Goal: Task Accomplishment & Management: Complete application form

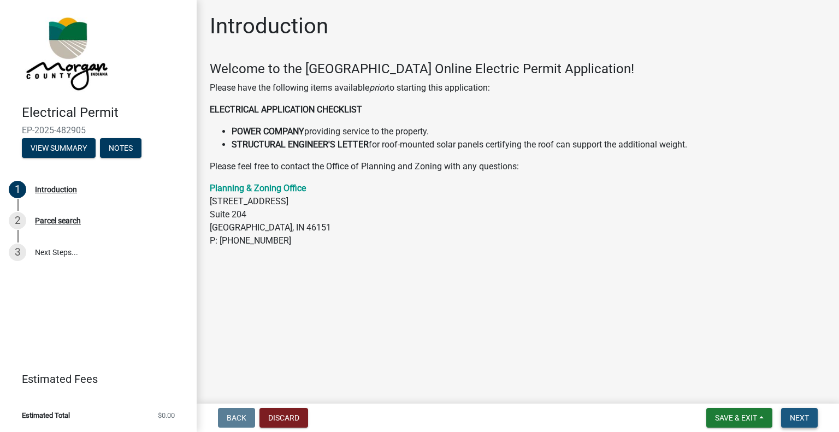
click at [797, 412] on button "Next" at bounding box center [799, 418] width 37 height 20
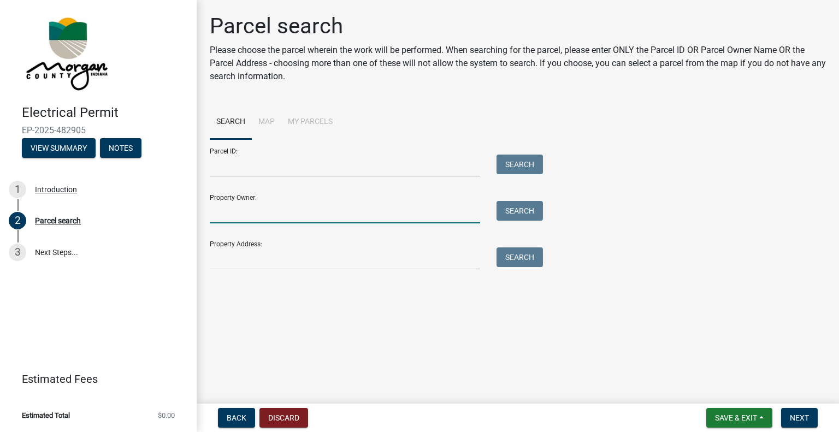
click at [218, 211] on input "Property Owner:" at bounding box center [345, 212] width 270 height 22
type input "[PERSON_NAME] [PERSON_NAME]"
click at [518, 209] on button "Search" at bounding box center [519, 211] width 46 height 20
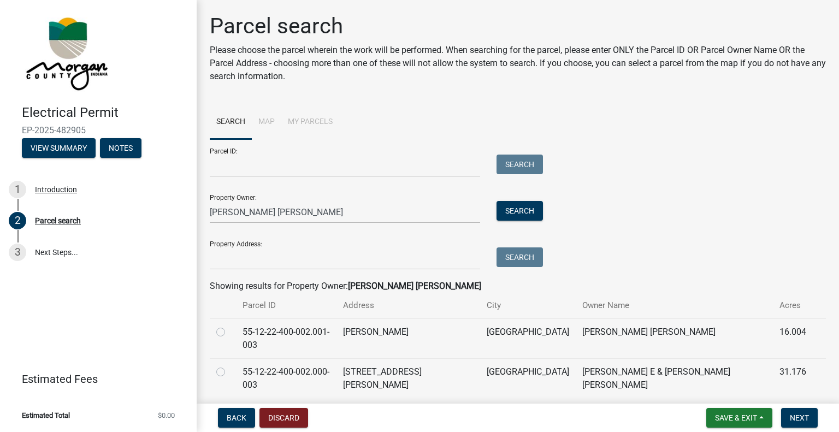
click at [229, 326] on label at bounding box center [229, 326] width 0 height 0
click at [229, 331] on input "radio" at bounding box center [232, 329] width 7 height 7
radio input "true"
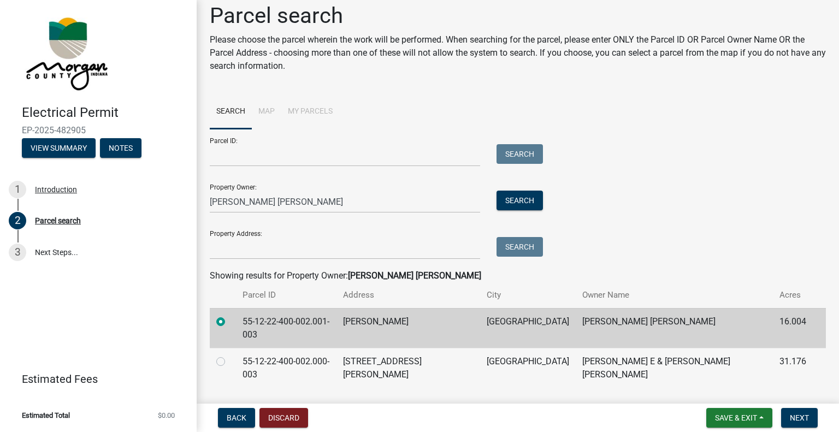
scroll to position [15, 0]
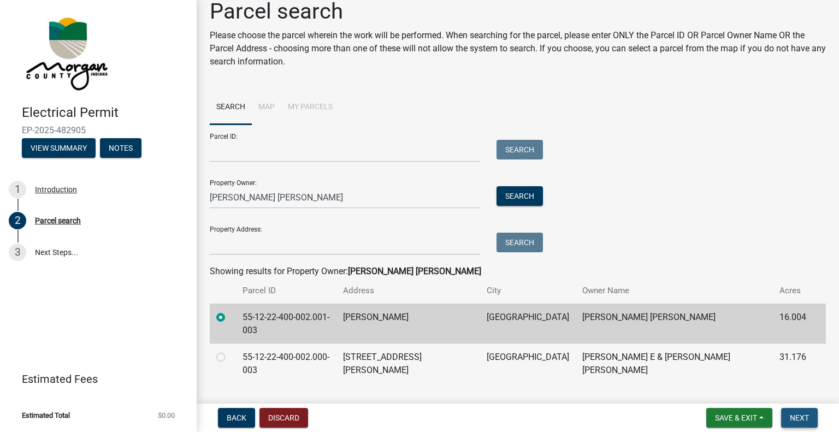
click at [803, 417] on span "Next" at bounding box center [799, 417] width 19 height 9
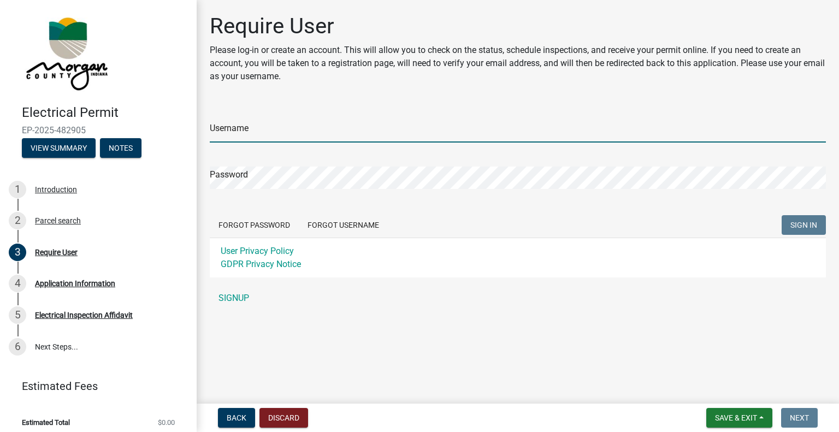
click at [247, 133] on input "Username" at bounding box center [518, 131] width 616 height 22
click at [334, 223] on form "Username Password Forgot Password Forgot Username SIGN IN User Privacy Policy G…" at bounding box center [518, 191] width 616 height 173
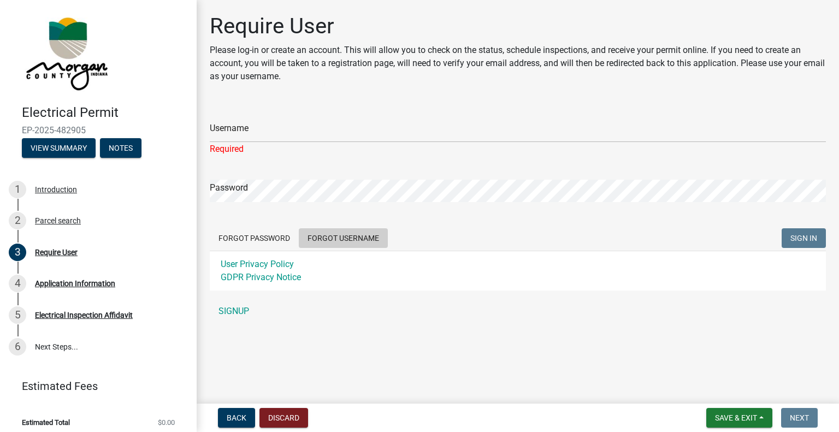
click at [351, 241] on button "Forgot Username" at bounding box center [343, 238] width 89 height 20
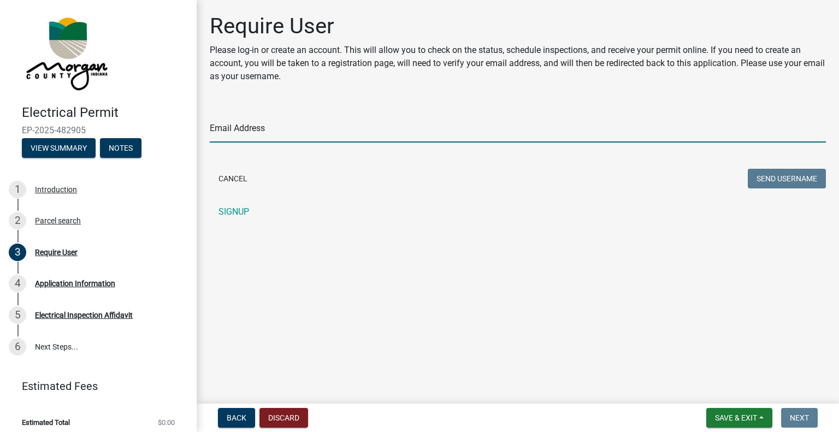
click at [245, 133] on input "Email Address" at bounding box center [518, 131] width 616 height 22
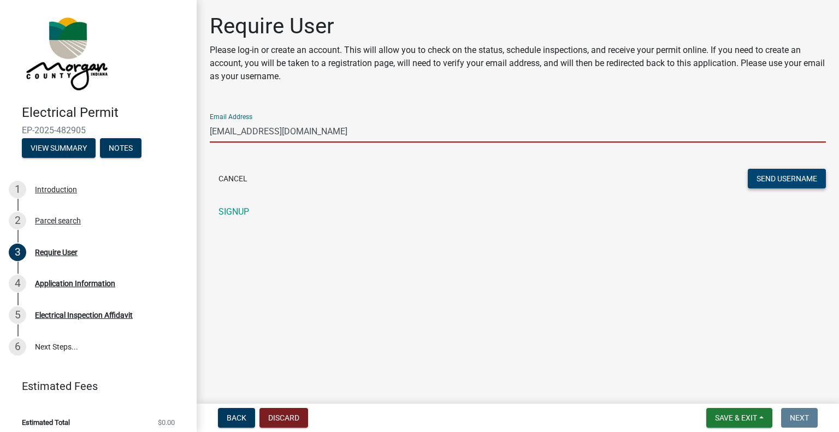
type input "[EMAIL_ADDRESS][DOMAIN_NAME]"
click at [767, 179] on button "Send Username" at bounding box center [787, 179] width 78 height 20
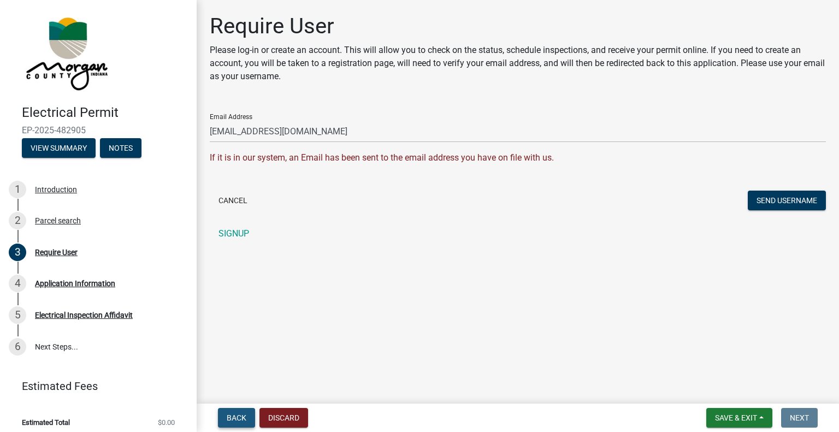
click at [234, 417] on span "Back" at bounding box center [237, 417] width 20 height 9
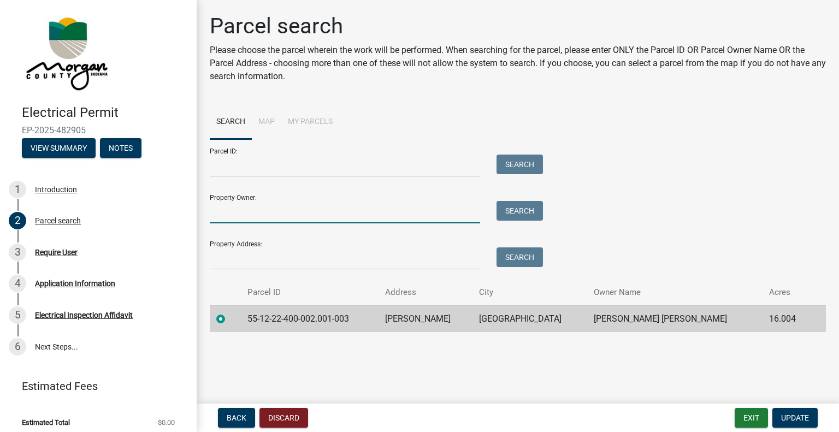
click at [243, 206] on input "Property Owner:" at bounding box center [345, 212] width 270 height 22
type input "[PERSON_NAME] [PERSON_NAME]"
click at [509, 205] on button "Search" at bounding box center [519, 211] width 46 height 20
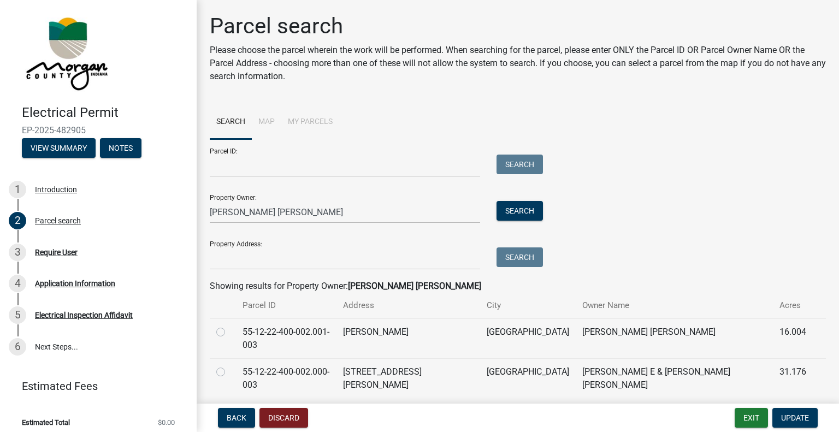
click at [294, 332] on td "55-12-22-400-002.001-003" at bounding box center [286, 338] width 100 height 40
click at [229, 326] on label at bounding box center [229, 326] width 0 height 0
click at [229, 333] on input "radio" at bounding box center [232, 329] width 7 height 7
radio input "true"
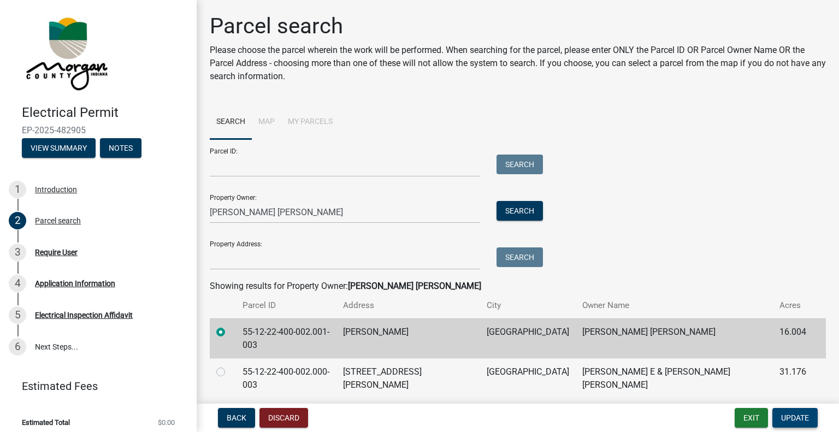
click at [790, 413] on span "Update" at bounding box center [795, 417] width 28 height 9
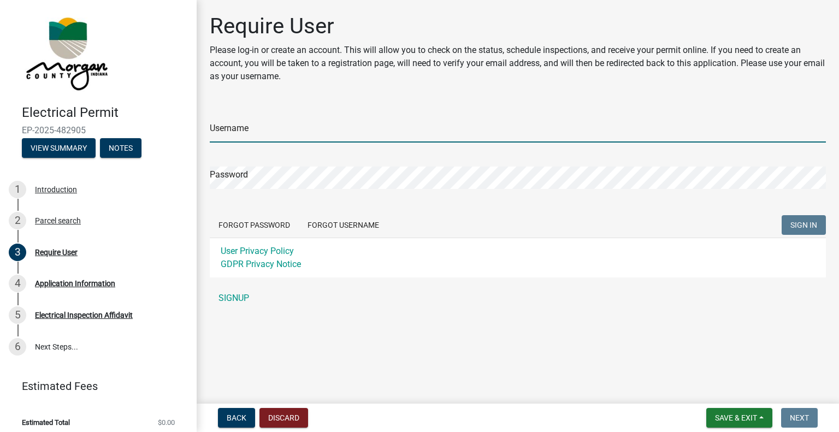
click at [238, 137] on input "Username" at bounding box center [518, 131] width 616 height 22
type input "Wrreed299"
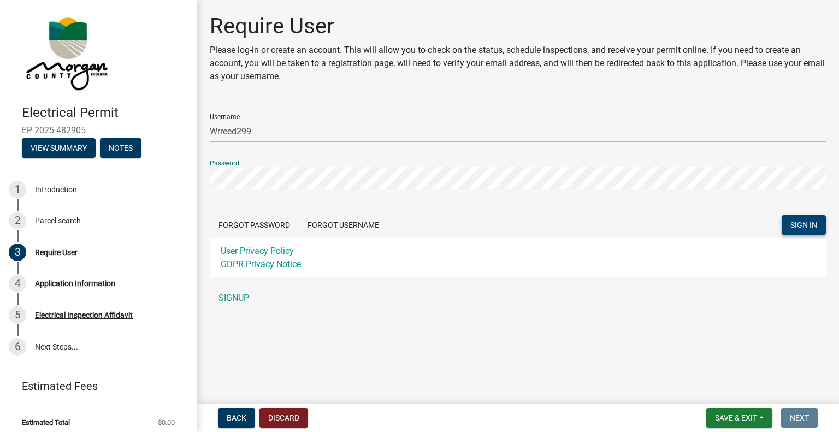
click at [800, 224] on span "SIGN IN" at bounding box center [803, 225] width 27 height 9
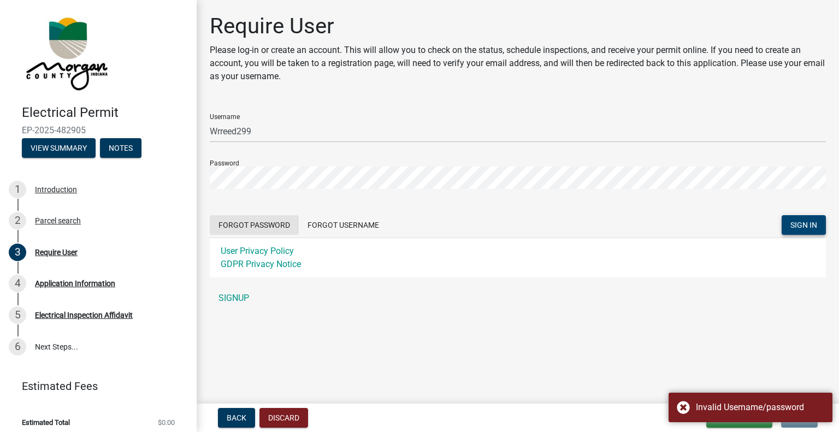
click at [269, 224] on button "Forgot Password" at bounding box center [254, 225] width 89 height 20
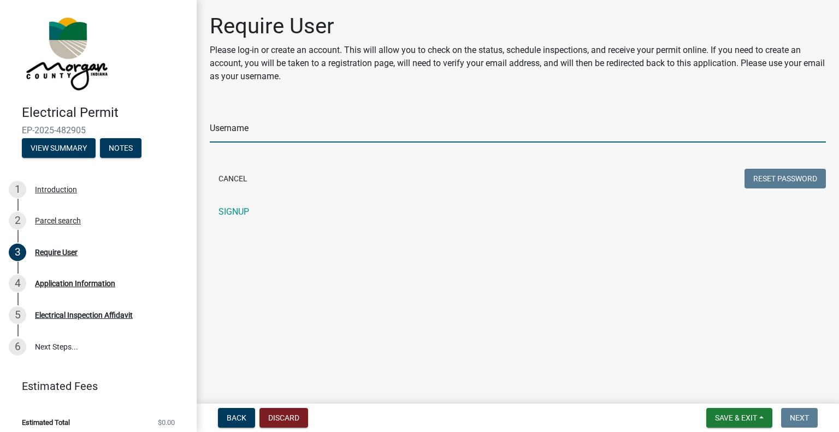
click at [224, 137] on input "Username" at bounding box center [518, 131] width 616 height 22
type input "Wrreed299"
click at [756, 180] on button "Reset Password" at bounding box center [784, 179] width 81 height 20
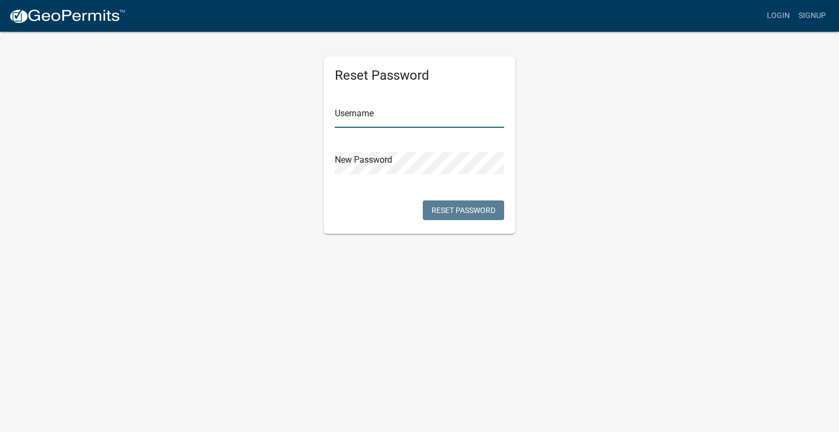
click at [371, 122] on input "text" at bounding box center [419, 116] width 169 height 22
type input "Wrreed299"
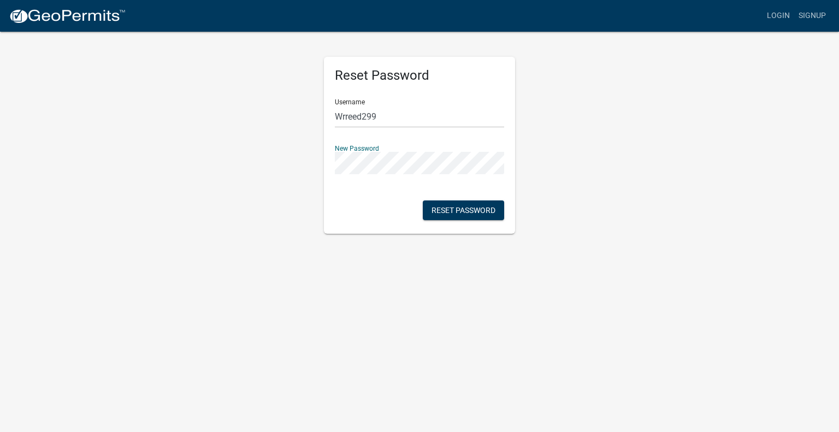
click at [273, 221] on div "Reset Password Username Wrreed299 New Password Reset Password" at bounding box center [419, 132] width 623 height 203
click at [466, 207] on button "Reset Password" at bounding box center [463, 210] width 81 height 20
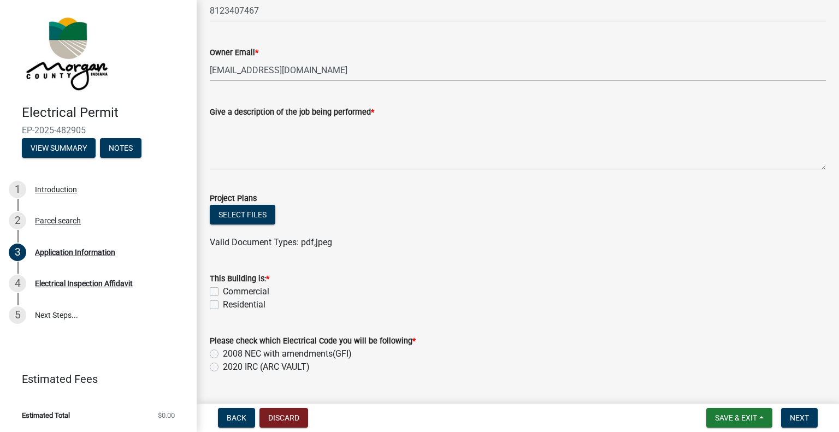
scroll to position [382, 0]
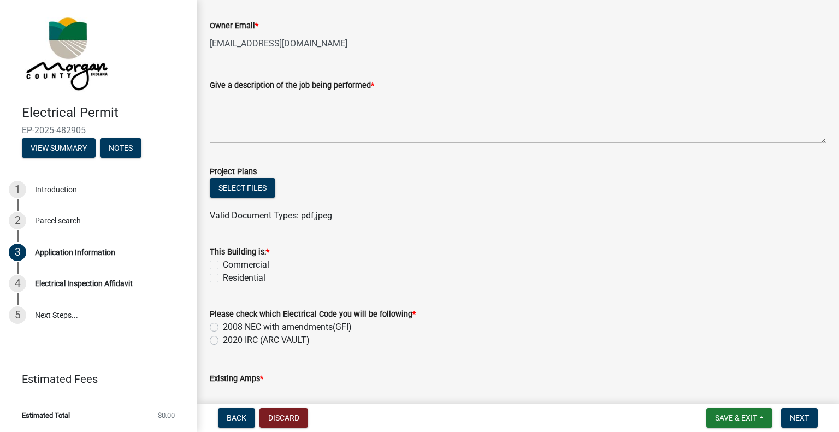
click at [252, 277] on label "Residential" at bounding box center [244, 277] width 43 height 13
click at [230, 277] on input "Residential" at bounding box center [226, 274] width 7 height 7
checkbox input "true"
checkbox input "false"
checkbox input "true"
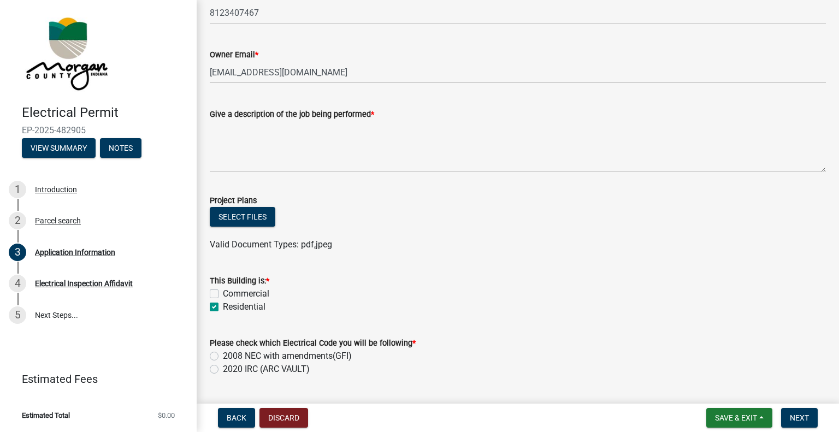
scroll to position [328, 0]
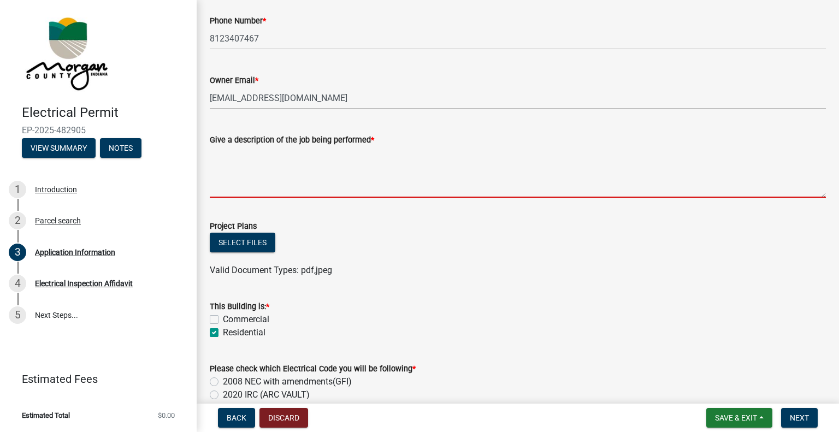
click at [250, 161] on textarea "Give a description of the job being performed *" at bounding box center [518, 171] width 616 height 51
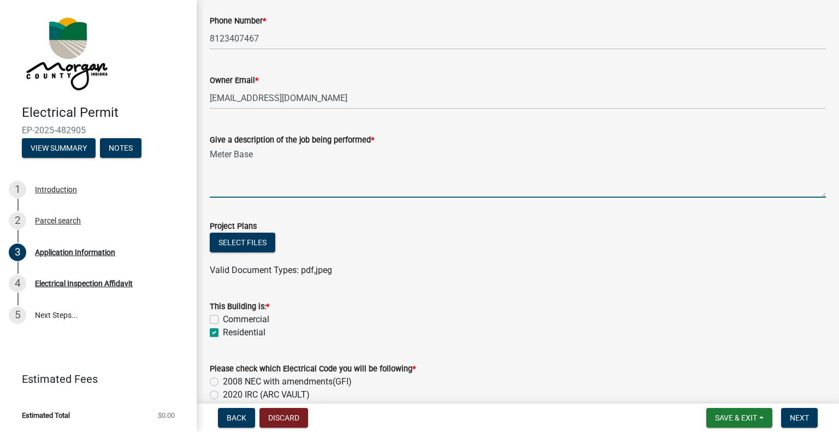
click at [306, 149] on textarea "Meter Base" at bounding box center [518, 171] width 616 height 51
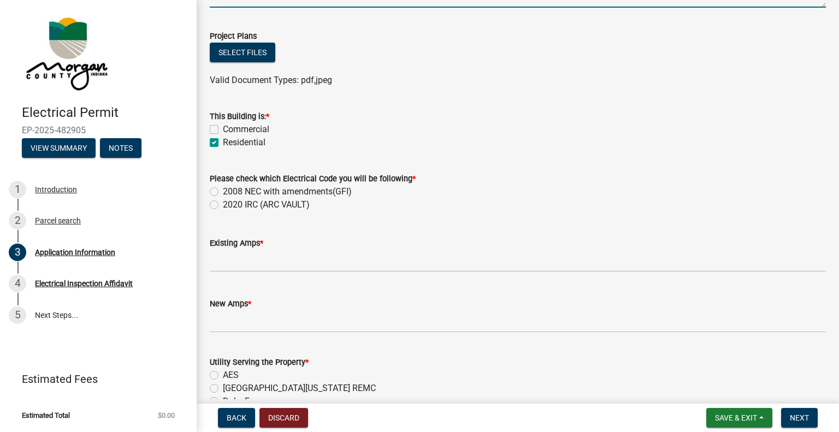
scroll to position [546, 0]
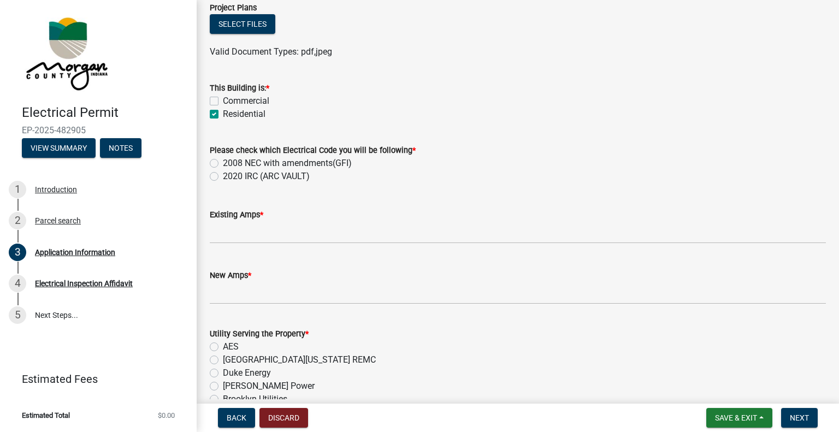
type textarea "Meter Base inspection"
click at [223, 178] on label "2020 IRC (ARC VAULT)" at bounding box center [266, 176] width 87 height 13
click at [223, 177] on input "2020 IRC (ARC VAULT)" at bounding box center [226, 173] width 7 height 7
radio input "true"
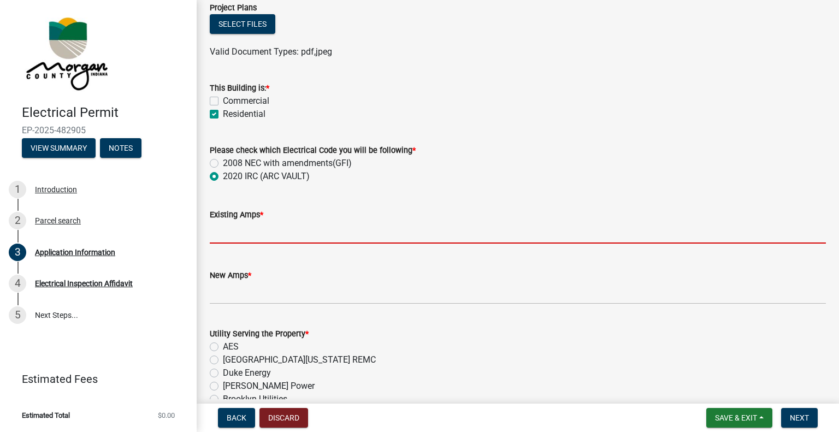
click at [225, 235] on input "text" at bounding box center [518, 232] width 616 height 22
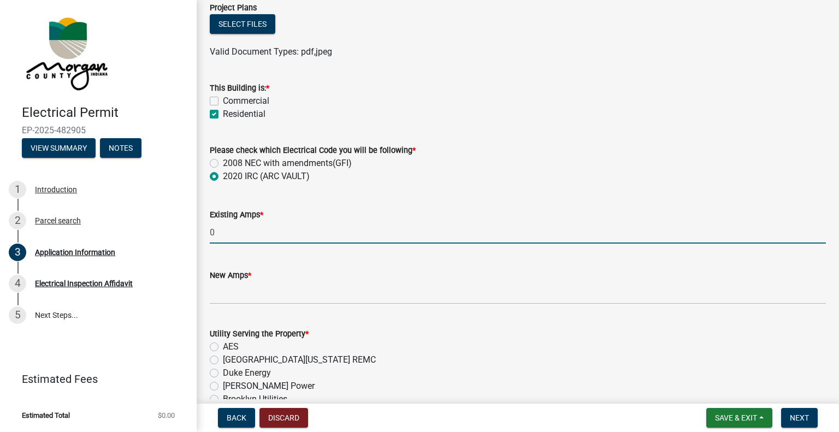
type input "0"
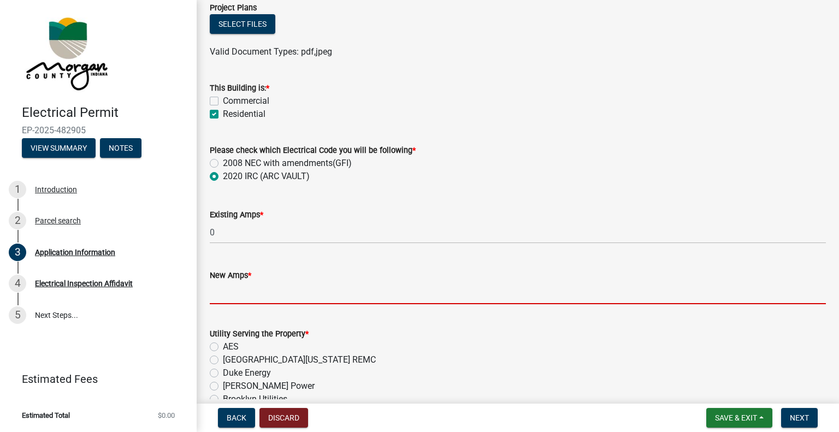
click at [216, 294] on input "text" at bounding box center [518, 293] width 616 height 22
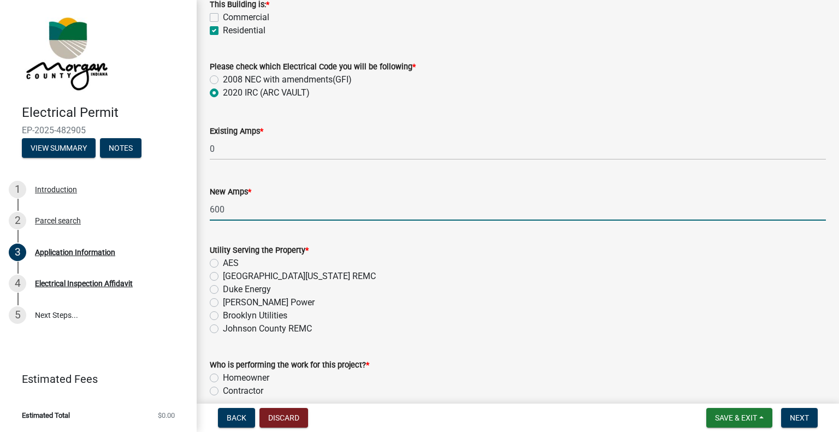
scroll to position [655, 0]
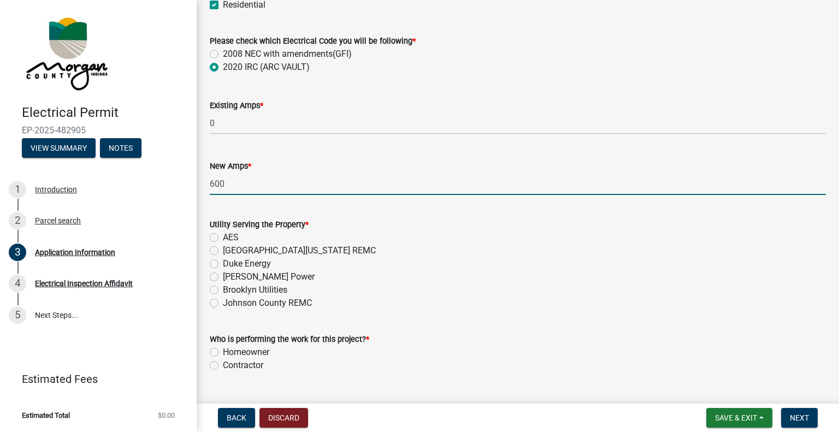
type input "600"
click at [223, 249] on label "South Central Indiana REMC" at bounding box center [299, 250] width 153 height 13
click at [223, 249] on input "South Central Indiana REMC" at bounding box center [226, 247] width 7 height 7
radio input "true"
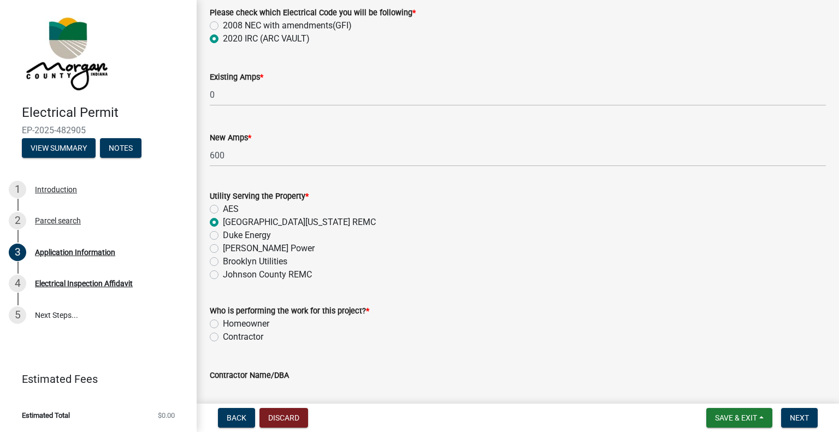
scroll to position [765, 0]
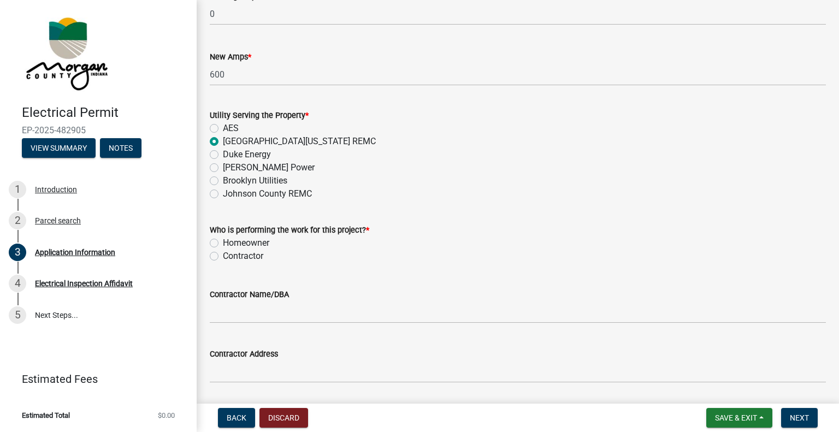
click at [223, 255] on label "Contractor" at bounding box center [243, 256] width 40 height 13
click at [223, 255] on input "Contractor" at bounding box center [226, 253] width 7 height 7
radio input "true"
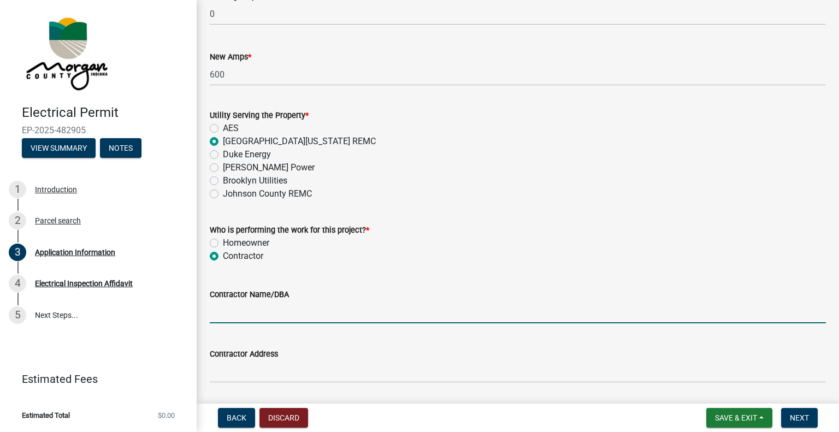
click at [243, 310] on input "Contractor Name/DBA" at bounding box center [518, 312] width 616 height 22
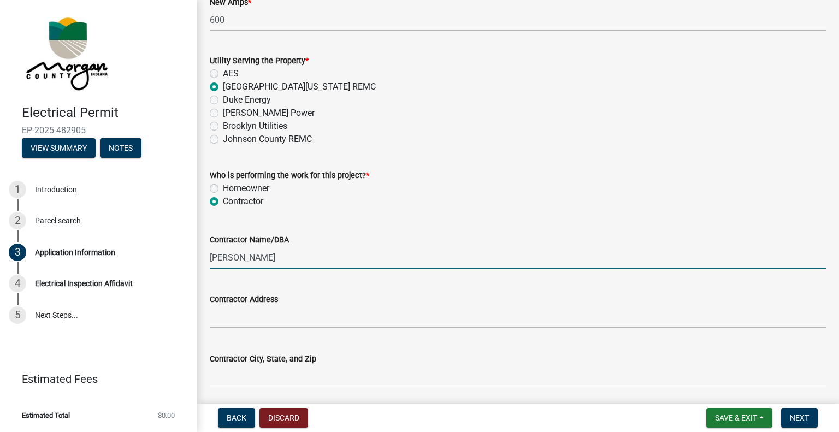
type input "Miles McCullough"
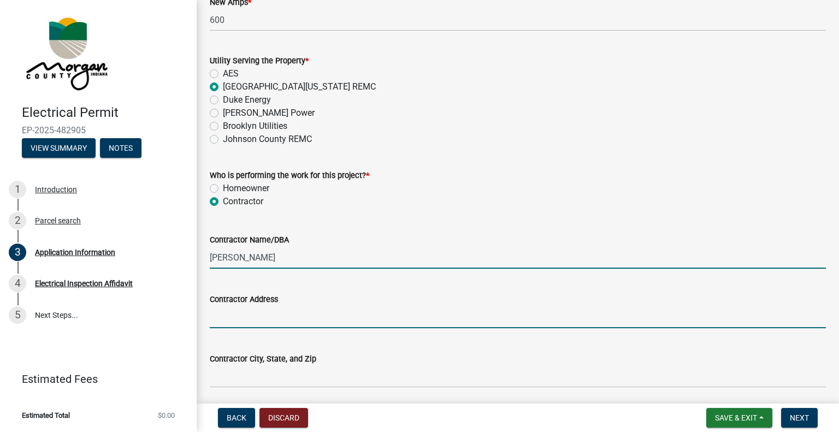
click at [252, 320] on input "Contractor Address" at bounding box center [518, 317] width 616 height 22
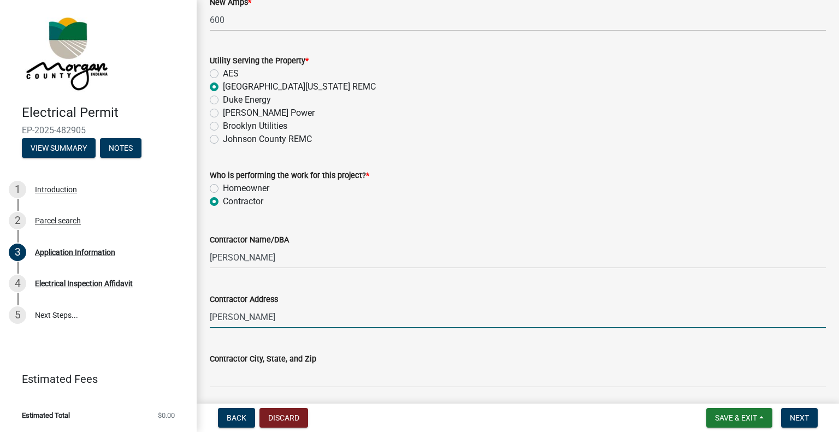
type input "Bethel lane"
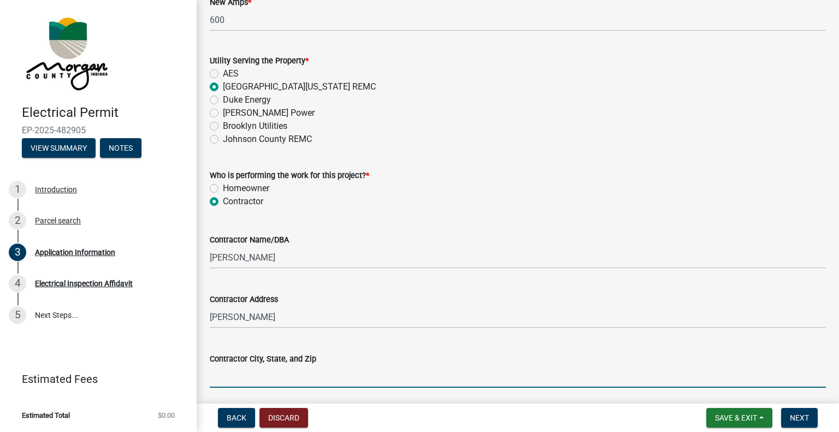
click at [242, 383] on input "Contractor City, State, and Zip" at bounding box center [518, 376] width 616 height 22
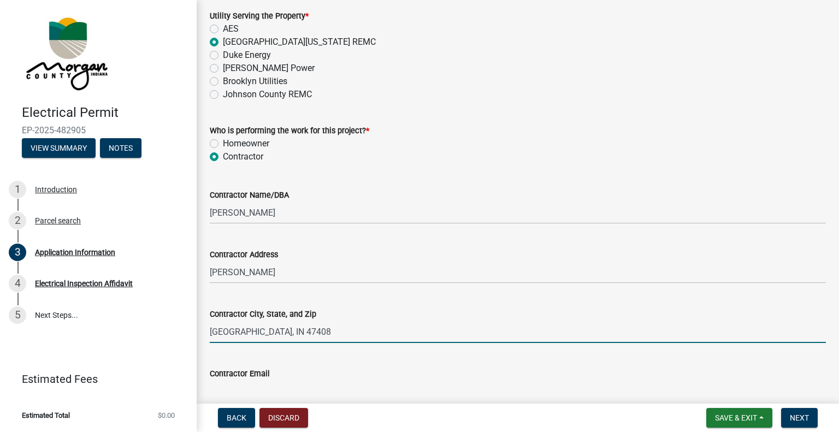
scroll to position [983, 0]
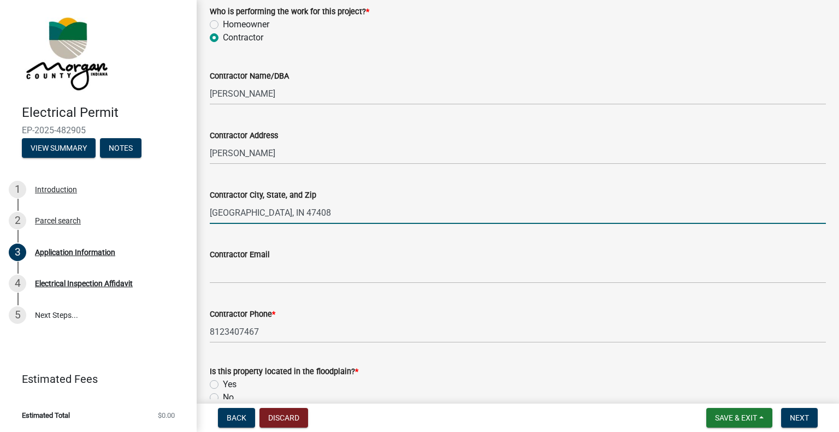
type input "Bloomington, IN 47408"
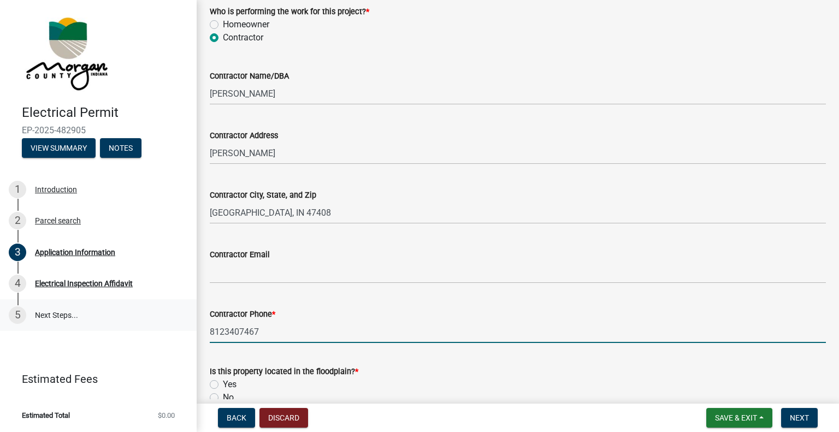
drag, startPoint x: 276, startPoint y: 331, endPoint x: 190, endPoint y: 330, distance: 86.3
click at [190, 330] on div "Electrical Permit EP-2025-482905 View Summary Notes 1 Introduction 2 Parcel sea…" at bounding box center [419, 216] width 839 height 432
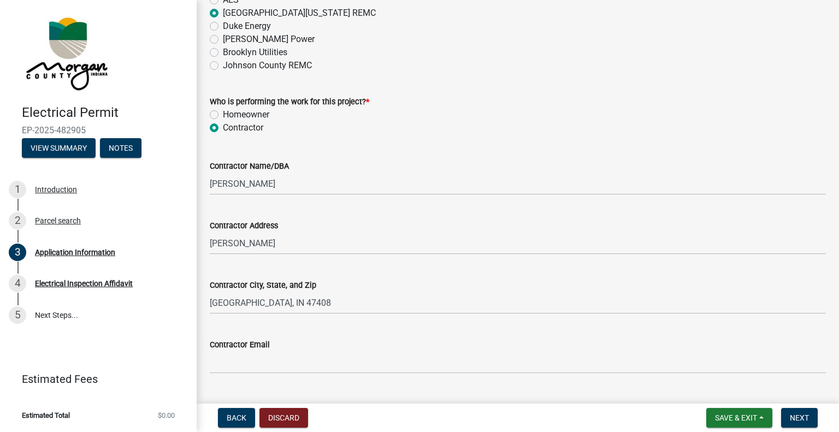
scroll to position [874, 0]
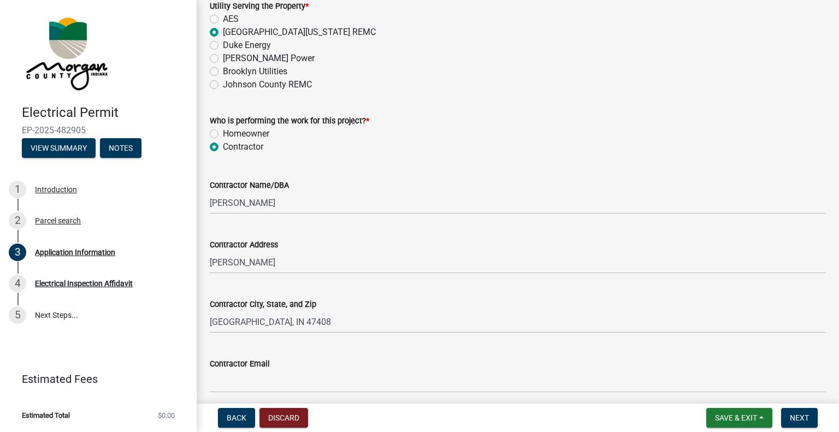
type input "8123254934"
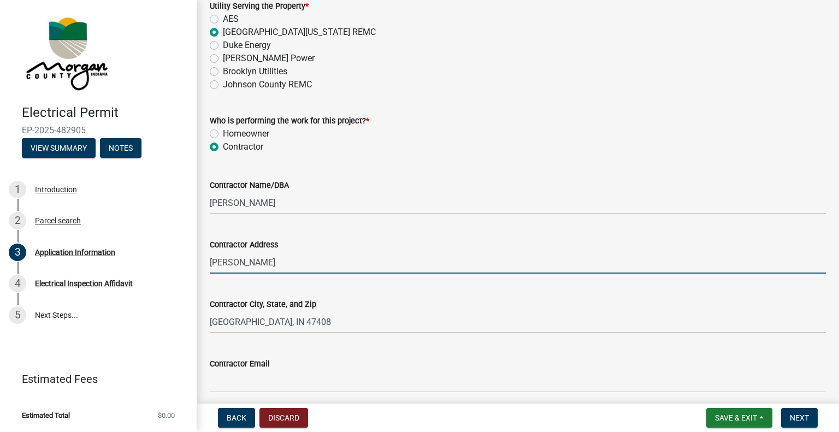
drag, startPoint x: 282, startPoint y: 261, endPoint x: 216, endPoint y: 260, distance: 65.6
click at [216, 260] on input "Bethel lane" at bounding box center [518, 262] width 616 height 22
type input "B"
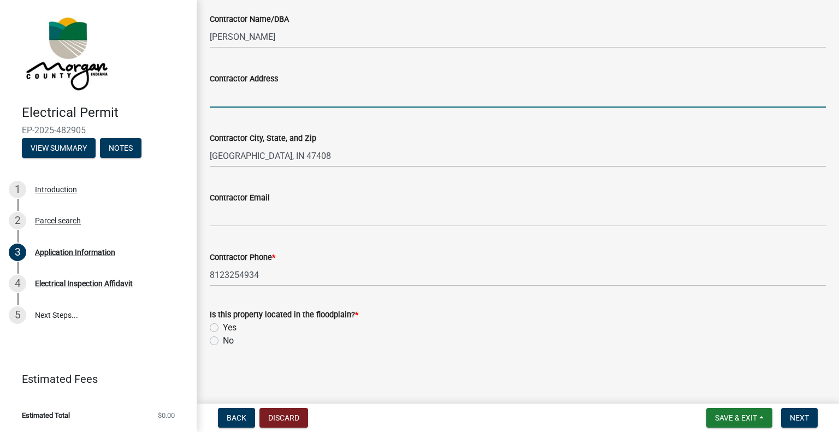
scroll to position [1040, 0]
click at [218, 339] on div "No" at bounding box center [518, 340] width 616 height 13
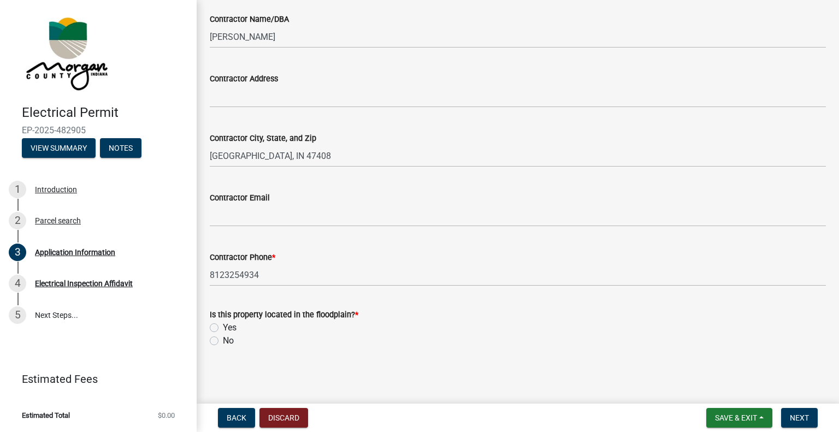
click at [223, 341] on label "No" at bounding box center [228, 340] width 11 height 13
click at [223, 341] on input "No" at bounding box center [226, 337] width 7 height 7
radio input "true"
click at [799, 417] on span "Next" at bounding box center [799, 417] width 19 height 9
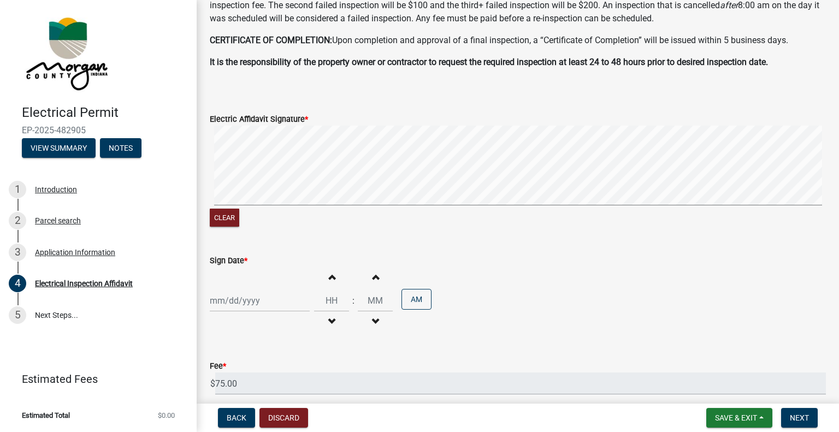
scroll to position [382, 0]
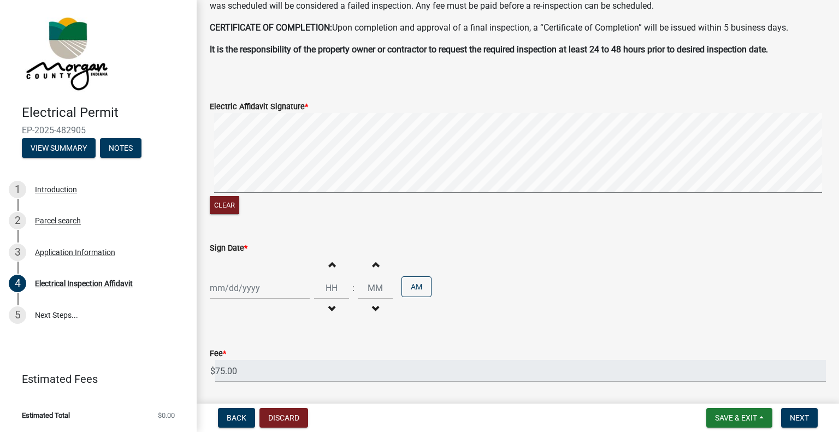
select select "9"
select select "2025"
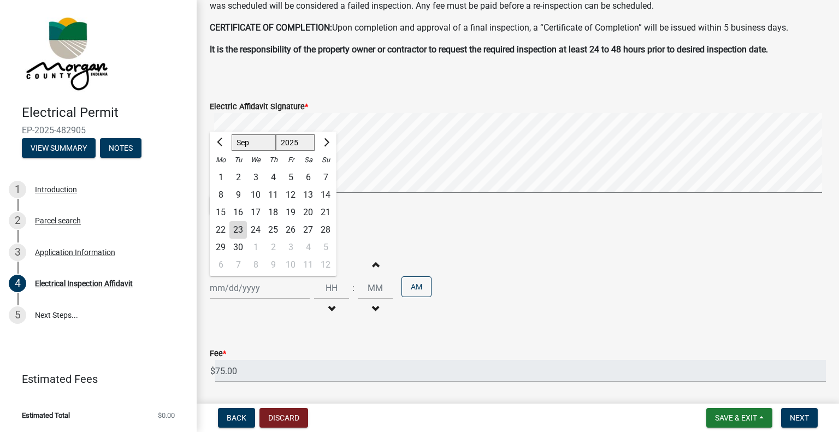
click at [250, 290] on div "Jan Feb Mar Apr May Jun Jul Aug Sep Oct Nov Dec 1525 1526 1527 1528 1529 1530 1…" at bounding box center [260, 288] width 100 height 22
click at [239, 229] on div "23" at bounding box center [237, 229] width 17 height 17
type input "09/23/2025"
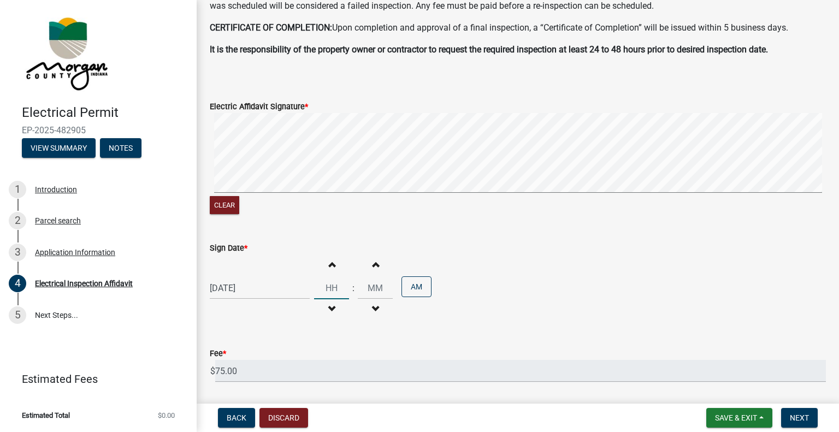
click at [327, 291] on input "Hours" at bounding box center [331, 288] width 35 height 22
type input "03"
type input "49"
click at [409, 286] on button "AM" at bounding box center [416, 286] width 30 height 21
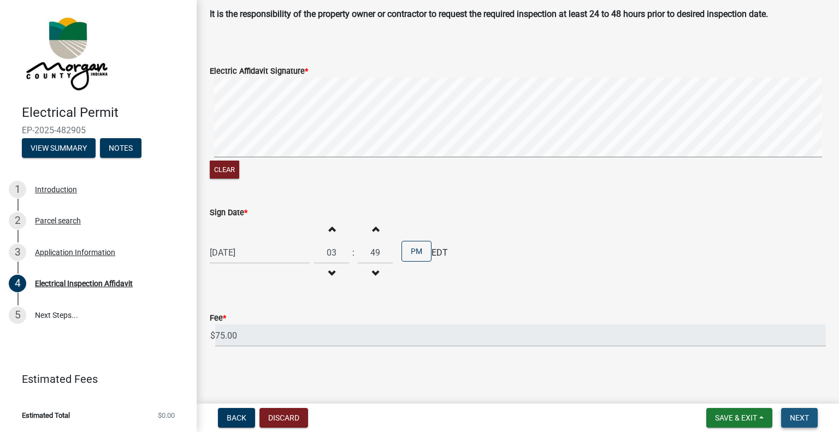
click at [802, 415] on span "Next" at bounding box center [799, 417] width 19 height 9
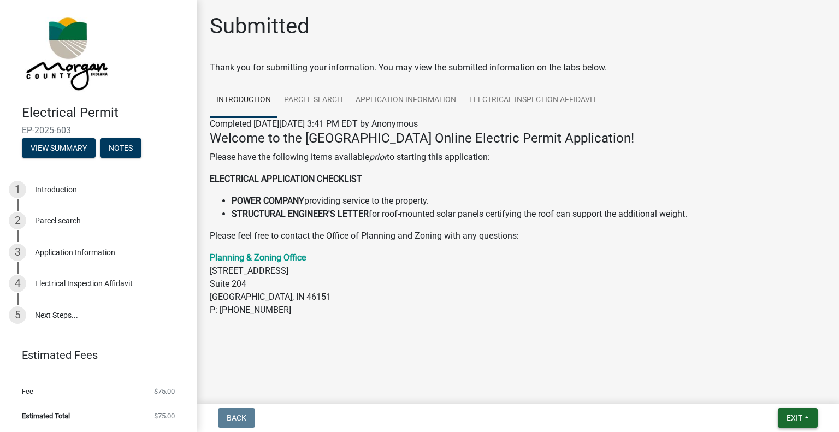
click at [793, 416] on span "Exit" at bounding box center [795, 417] width 16 height 9
click at [751, 387] on button "Save & Exit" at bounding box center [774, 389] width 87 height 26
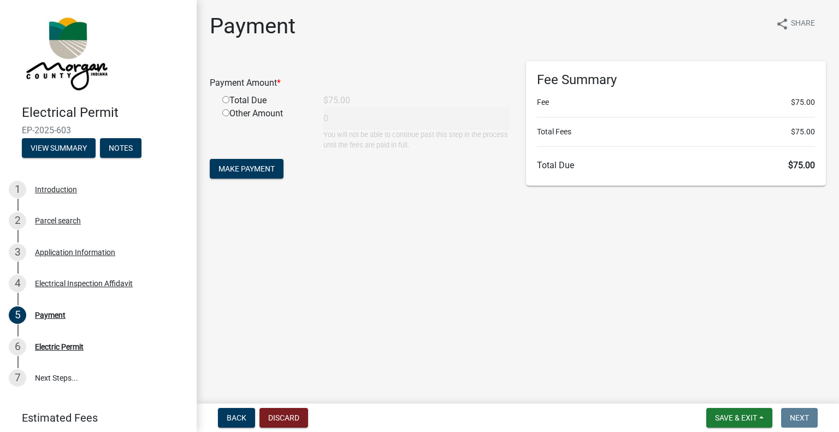
click at [226, 99] on input "radio" at bounding box center [225, 99] width 7 height 7
radio input "true"
type input "75"
click at [263, 165] on span "Make Payment" at bounding box center [246, 168] width 56 height 9
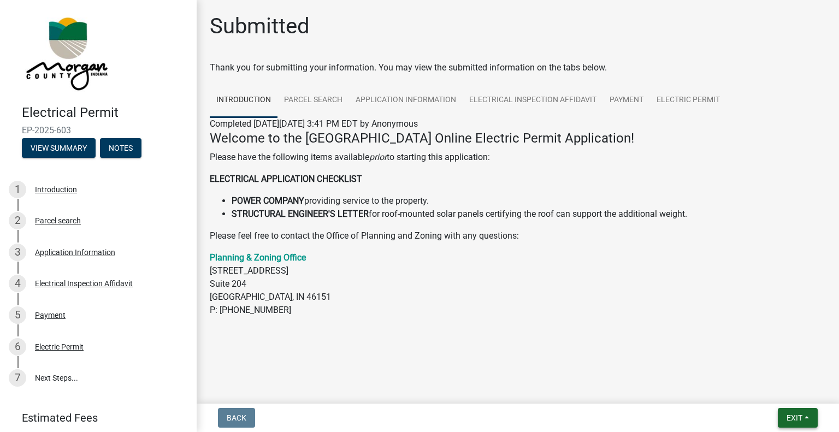
click at [792, 412] on button "Exit" at bounding box center [798, 418] width 40 height 20
click at [772, 387] on button "Save & Exit" at bounding box center [774, 389] width 87 height 26
